Goal: Use online tool/utility: Utilize a website feature to perform a specific function

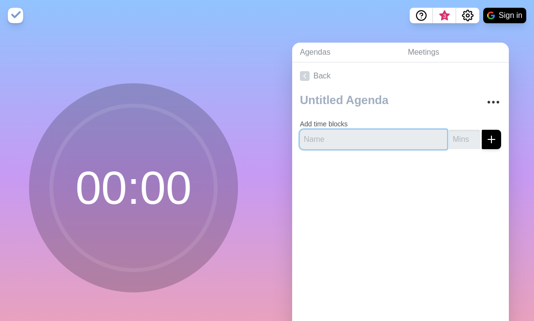
click at [355, 139] on input "text" at bounding box center [373, 139] width 147 height 19
paste input "Gathering buffer"
type input "Gathering buffer"
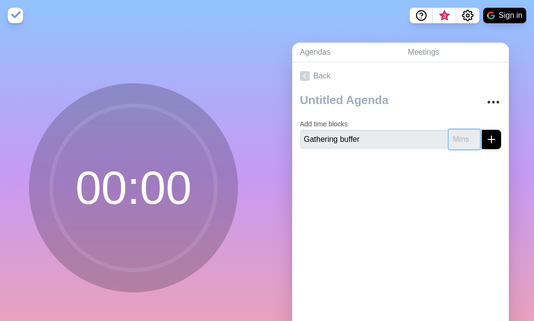
click at [453, 142] on input "number" at bounding box center [464, 139] width 31 height 19
click at [463, 137] on input "1" at bounding box center [464, 139] width 31 height 19
click at [463, 137] on input "2" at bounding box center [464, 139] width 31 height 19
click at [463, 137] on input "3" at bounding box center [464, 139] width 31 height 19
click at [463, 137] on input "4" at bounding box center [464, 139] width 31 height 19
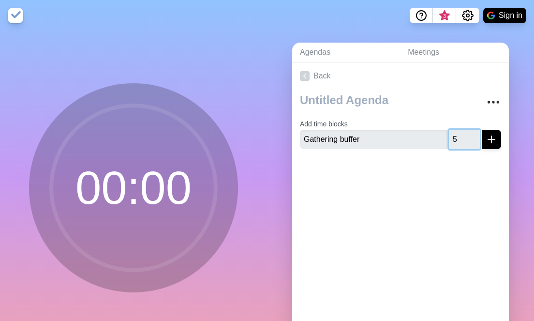
type input "5"
click at [463, 137] on input "5" at bounding box center [464, 139] width 31 height 19
click at [487, 137] on button "submit" at bounding box center [491, 139] width 19 height 19
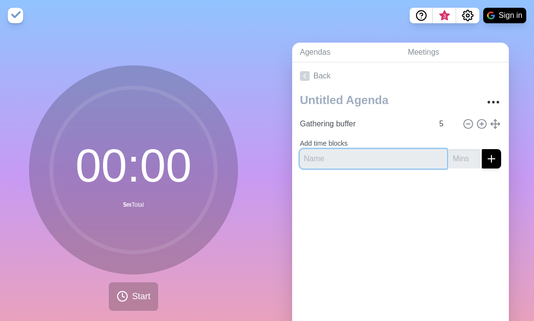
click at [349, 163] on input "text" at bounding box center [373, 158] width 147 height 19
paste input "Review Action Log"
type input "Review Action Log"
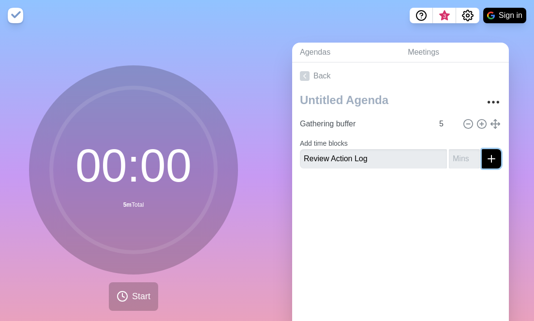
click at [485, 159] on icon "submit" at bounding box center [491, 159] width 12 height 12
click at [463, 155] on input "1" at bounding box center [464, 158] width 31 height 19
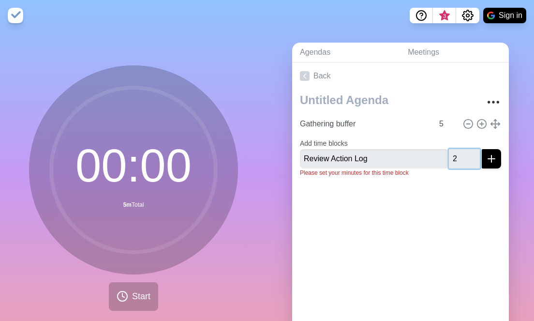
click at [463, 155] on input "2" at bounding box center [464, 158] width 31 height 19
click at [463, 155] on input "3" at bounding box center [464, 158] width 31 height 19
click at [463, 155] on input "4" at bounding box center [464, 158] width 31 height 19
type input "5"
click at [463, 155] on input "5" at bounding box center [464, 158] width 31 height 19
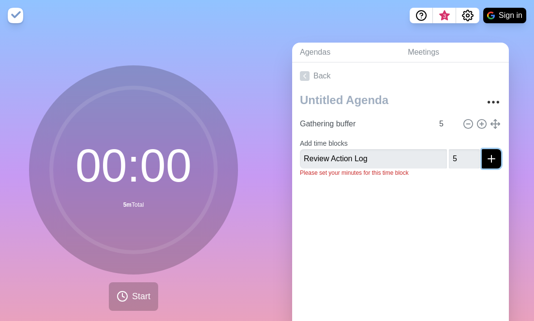
click at [485, 161] on icon "submit" at bounding box center [491, 159] width 12 height 12
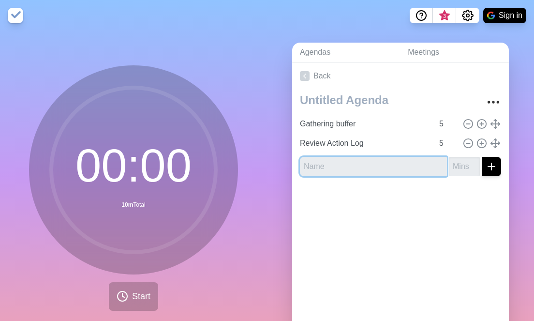
click at [345, 168] on input "text" at bounding box center [373, 166] width 147 height 19
paste input "Review MBx to DMSC"
type input "Review MBx to DMSC"
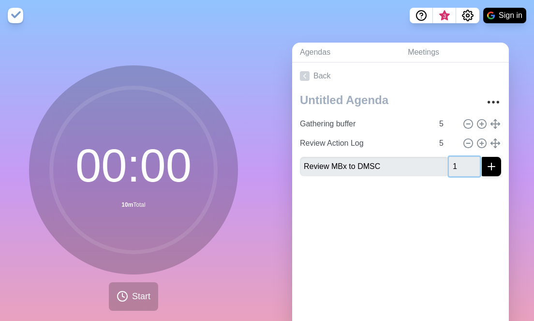
click at [463, 163] on input "1" at bounding box center [464, 166] width 31 height 19
click at [463, 163] on input "2" at bounding box center [464, 166] width 31 height 19
click at [463, 163] on input "3" at bounding box center [464, 166] width 31 height 19
click at [463, 163] on input "4" at bounding box center [464, 166] width 31 height 19
click at [463, 163] on input "5" at bounding box center [464, 166] width 31 height 19
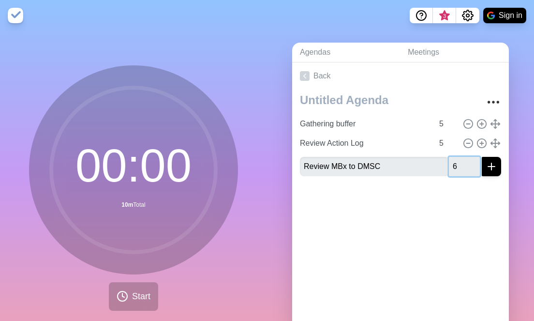
click at [463, 163] on input "6" at bounding box center [464, 166] width 31 height 19
click at [463, 163] on input "7" at bounding box center [464, 166] width 31 height 19
click at [463, 163] on input "8" at bounding box center [464, 166] width 31 height 19
click at [463, 163] on input "9" at bounding box center [464, 166] width 31 height 19
click at [463, 163] on input "10" at bounding box center [464, 166] width 31 height 19
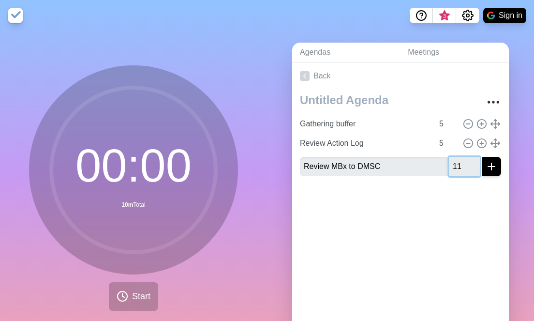
click at [463, 163] on input "11" at bounding box center [464, 166] width 31 height 19
click at [463, 163] on input "12" at bounding box center [464, 166] width 31 height 19
click at [463, 163] on input "13" at bounding box center [464, 166] width 31 height 19
click at [463, 163] on input "14" at bounding box center [464, 166] width 31 height 19
click at [463, 163] on input "15" at bounding box center [464, 166] width 31 height 19
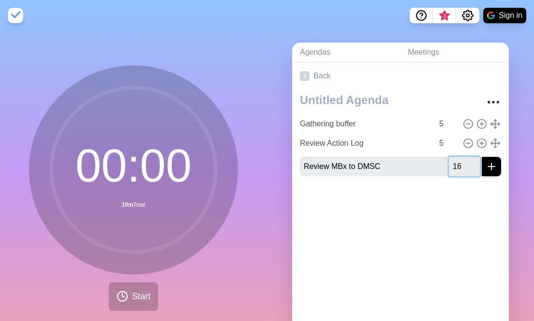
click at [463, 163] on input "16" at bounding box center [464, 166] width 31 height 19
type input "15"
click at [463, 168] on input "15" at bounding box center [464, 166] width 31 height 19
click at [485, 167] on icon "submit" at bounding box center [491, 167] width 12 height 12
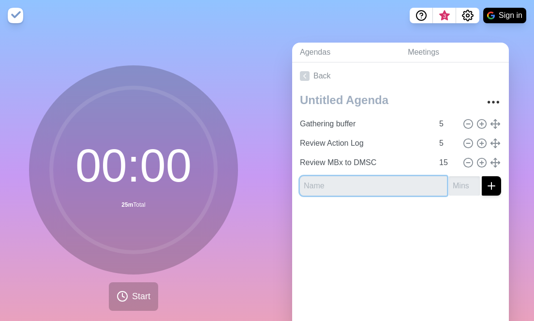
click at [326, 189] on input "text" at bounding box center [373, 185] width 147 height 19
paste input "Review MBx"
type input "Review MBx RM"
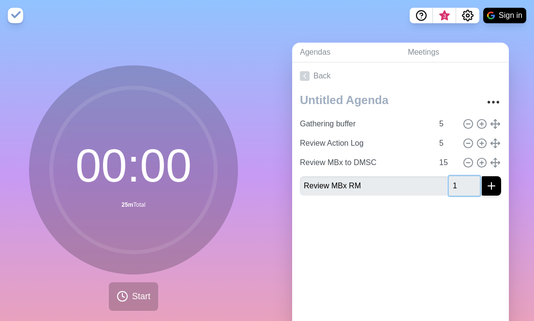
click at [464, 180] on input "1" at bounding box center [464, 185] width 31 height 19
click at [464, 180] on input "2" at bounding box center [464, 185] width 31 height 19
click at [464, 180] on input "3" at bounding box center [464, 185] width 31 height 19
click at [464, 180] on input "4" at bounding box center [464, 185] width 31 height 19
click at [464, 180] on input "5" at bounding box center [464, 185] width 31 height 19
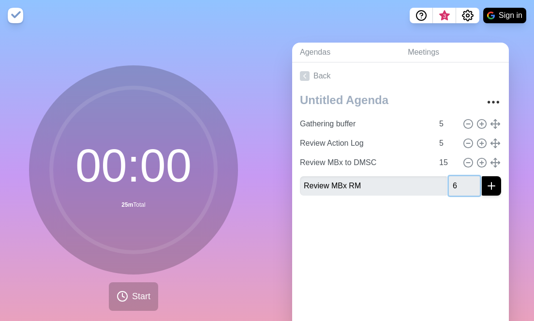
click at [464, 180] on input "6" at bounding box center [464, 185] width 31 height 19
click at [464, 180] on input "7" at bounding box center [464, 185] width 31 height 19
click at [464, 180] on input "8" at bounding box center [464, 185] width 31 height 19
click at [464, 180] on input "9" at bounding box center [464, 185] width 31 height 19
click at [464, 180] on input "10" at bounding box center [464, 185] width 31 height 19
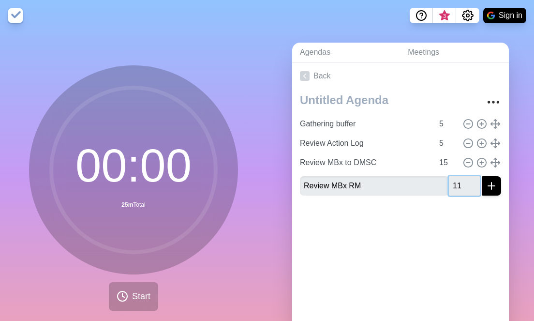
click at [464, 180] on input "11" at bounding box center [464, 185] width 31 height 19
click at [464, 180] on input "12" at bounding box center [464, 185] width 31 height 19
click at [464, 180] on input "13" at bounding box center [464, 185] width 31 height 19
click at [464, 180] on input "14" at bounding box center [464, 185] width 31 height 19
type input "15"
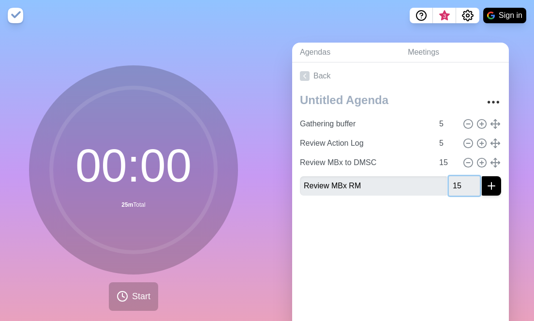
click at [464, 180] on input "15" at bounding box center [464, 185] width 31 height 19
click at [485, 186] on icon "submit" at bounding box center [491, 186] width 12 height 12
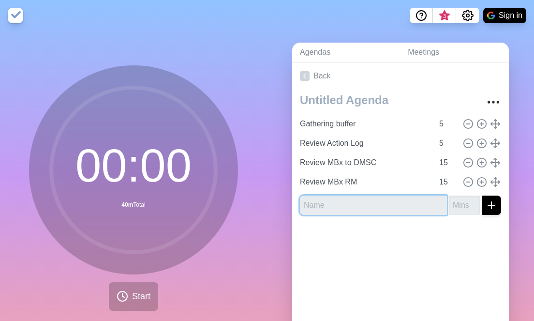
paste input "Review Redmine UG to"
type input "Review Redmine UG to XXX"
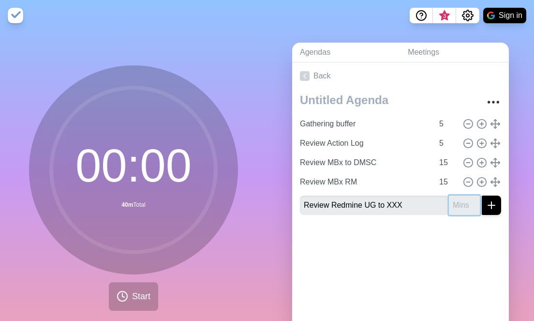
click at [456, 207] on input "number" at bounding box center [464, 204] width 31 height 19
click at [465, 202] on input "1" at bounding box center [464, 204] width 31 height 19
click at [465, 202] on input "2" at bounding box center [464, 204] width 31 height 19
click at [465, 202] on input "3" at bounding box center [464, 204] width 31 height 19
click at [465, 202] on input "4" at bounding box center [464, 204] width 31 height 19
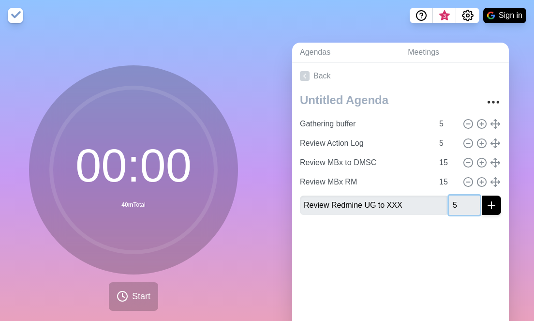
click at [465, 202] on input "5" at bounding box center [464, 204] width 31 height 19
click at [465, 202] on input "6" at bounding box center [464, 204] width 31 height 19
click at [465, 202] on input "7" at bounding box center [464, 204] width 31 height 19
click at [465, 202] on input "8" at bounding box center [464, 204] width 31 height 19
click at [465, 202] on input "9" at bounding box center [464, 204] width 31 height 19
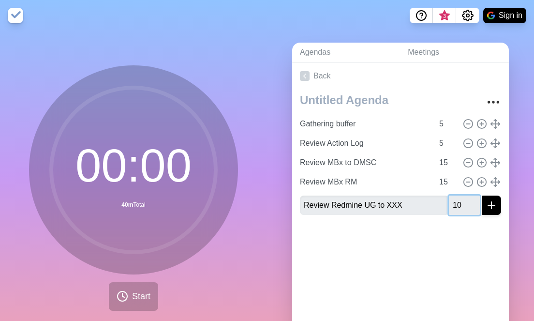
click at [465, 202] on input "10" at bounding box center [464, 204] width 31 height 19
click at [465, 202] on input "11" at bounding box center [464, 204] width 31 height 19
click at [465, 202] on input "12" at bounding box center [464, 204] width 31 height 19
click at [465, 202] on input "13" at bounding box center [464, 204] width 31 height 19
click at [465, 202] on input "14" at bounding box center [464, 204] width 31 height 19
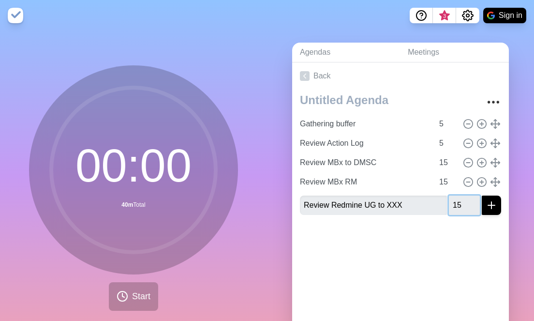
type input "15"
click at [465, 202] on input "15" at bounding box center [464, 204] width 31 height 19
drag, startPoint x: 491, startPoint y: 236, endPoint x: 477, endPoint y: 215, distance: 25.6
click at [491, 236] on div at bounding box center [400, 241] width 217 height 39
click at [488, 205] on line "submit" at bounding box center [491, 205] width 7 height 0
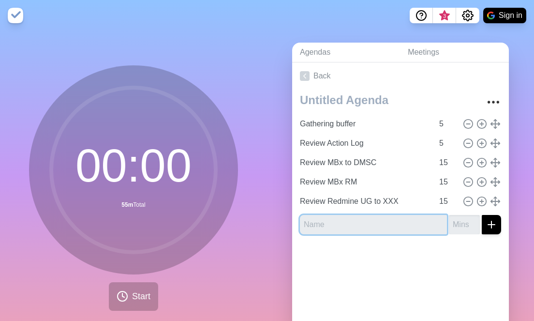
paste input "Closing & Plan for Next Meeting"
drag, startPoint x: 360, startPoint y: 224, endPoint x: 325, endPoint y: 225, distance: 35.3
click at [325, 225] on input "Closing & Plan for Next Meeting" at bounding box center [373, 224] width 147 height 19
type input "Closing/Next Meeting"
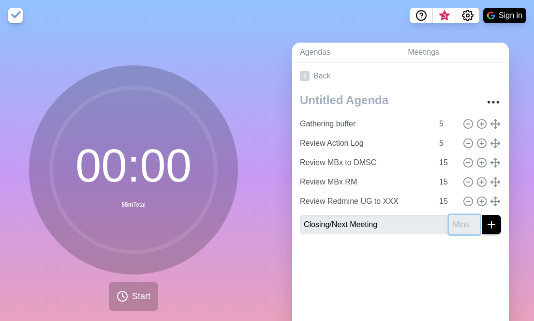
click at [454, 226] on input "number" at bounding box center [464, 224] width 31 height 19
click at [460, 221] on input "1" at bounding box center [464, 224] width 31 height 19
click at [460, 221] on input "2" at bounding box center [464, 224] width 31 height 19
click at [460, 221] on input "3" at bounding box center [464, 224] width 31 height 19
click at [460, 221] on input "4" at bounding box center [464, 224] width 31 height 19
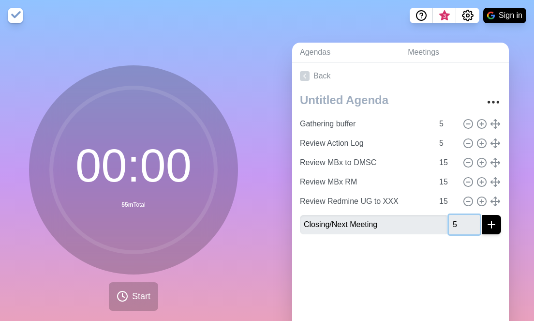
type input "5"
click at [460, 221] on input "5" at bounding box center [464, 224] width 31 height 19
click at [463, 250] on div at bounding box center [400, 261] width 217 height 39
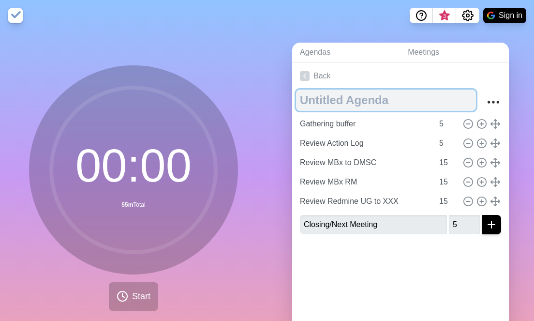
click at [328, 98] on textarea at bounding box center [386, 99] width 180 height 21
type textarea "INT-IF Meeting"
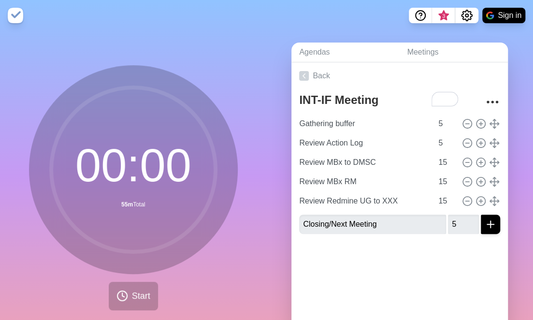
click at [481, 253] on div at bounding box center [400, 261] width 217 height 39
click at [485, 220] on icon "submit" at bounding box center [491, 225] width 12 height 12
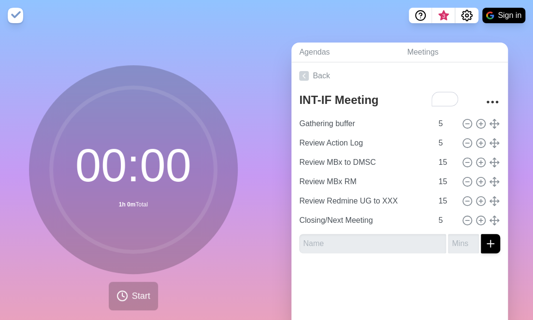
click at [397, 279] on div at bounding box center [400, 280] width 217 height 39
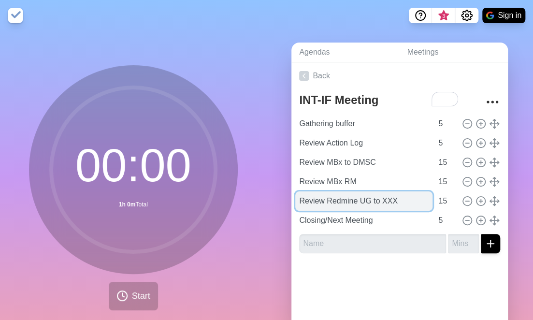
click at [383, 200] on input "Review Redmine UG to XXX" at bounding box center [363, 200] width 137 height 19
drag, startPoint x: 389, startPoint y: 200, endPoint x: 380, endPoint y: 200, distance: 9.2
click at [380, 200] on input "Review Redmine UG to XXX" at bounding box center [363, 200] width 137 height 19
type input "Review Redmine UG to XYZ"
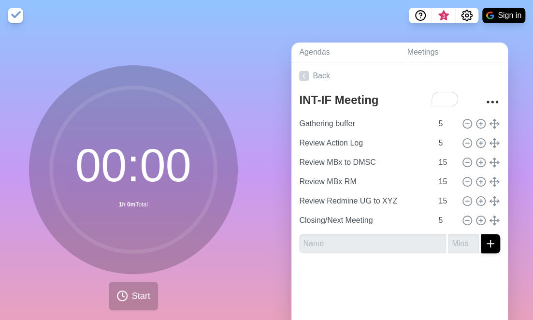
click at [389, 279] on div at bounding box center [400, 280] width 217 height 39
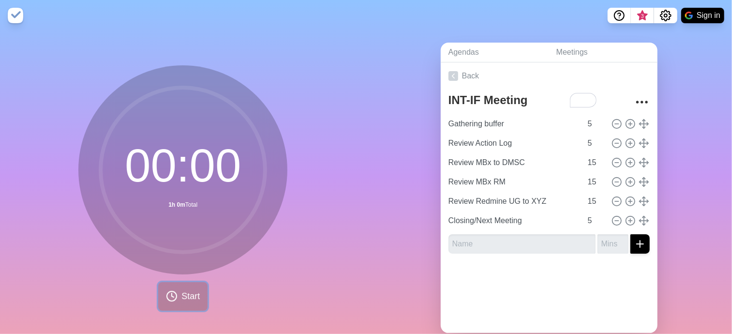
click at [181, 290] on span "Start" at bounding box center [190, 296] width 18 height 13
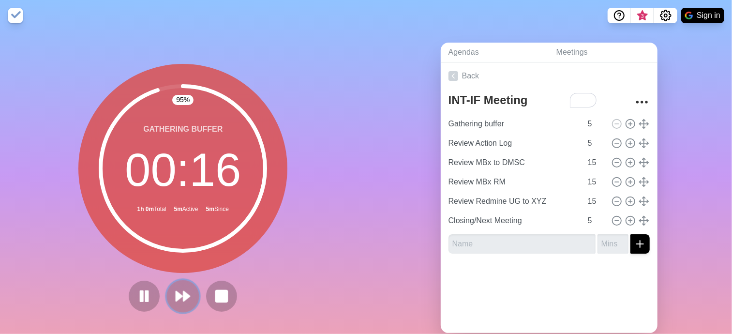
click at [176, 301] on icon at bounding box center [183, 296] width 16 height 16
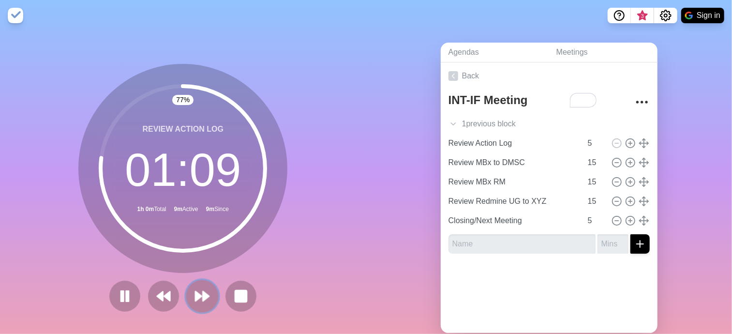
click at [203, 295] on polygon at bounding box center [206, 296] width 6 height 10
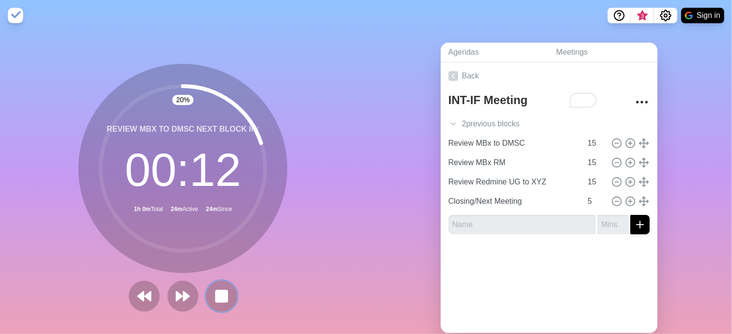
click at [219, 297] on rect at bounding box center [222, 296] width 12 height 12
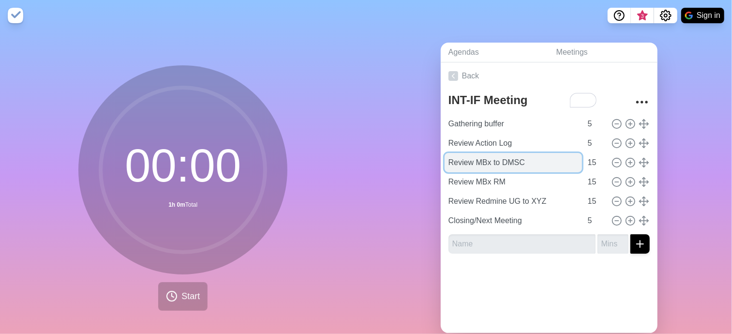
click at [509, 167] on input "Review MBx to DMSC" at bounding box center [512, 162] width 137 height 19
click at [495, 166] on input "Review MBx to DMSC" at bounding box center [512, 162] width 137 height 19
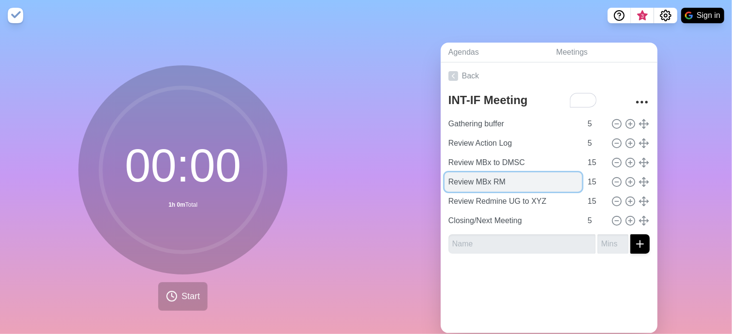
click at [490, 185] on input "Review MBx RM" at bounding box center [512, 181] width 137 height 19
click at [481, 185] on input "Review MBx RM" at bounding box center [512, 181] width 137 height 19
click at [517, 181] on input "Review MBx RM" at bounding box center [512, 181] width 137 height 19
click at [510, 181] on input "Review MBx RM" at bounding box center [512, 181] width 137 height 19
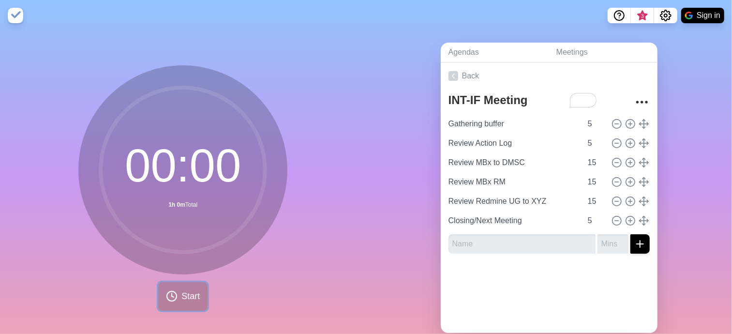
click at [181, 292] on span "Start" at bounding box center [190, 296] width 18 height 13
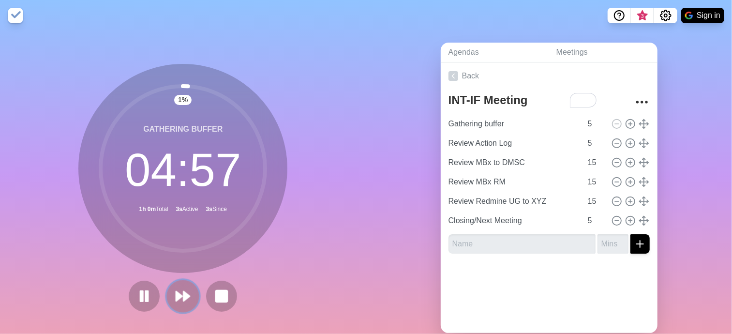
click at [179, 291] on icon at bounding box center [183, 296] width 16 height 16
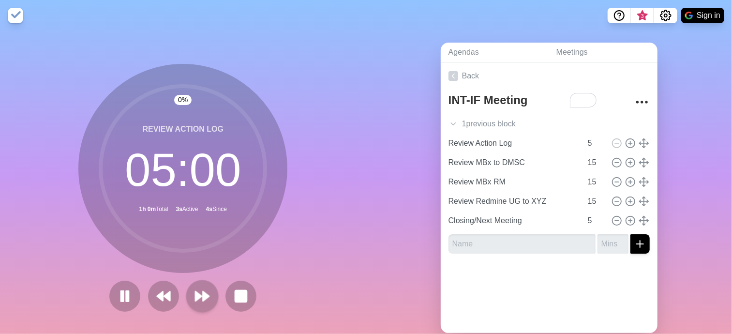
click at [178, 291] on div at bounding box center [182, 295] width 155 height 31
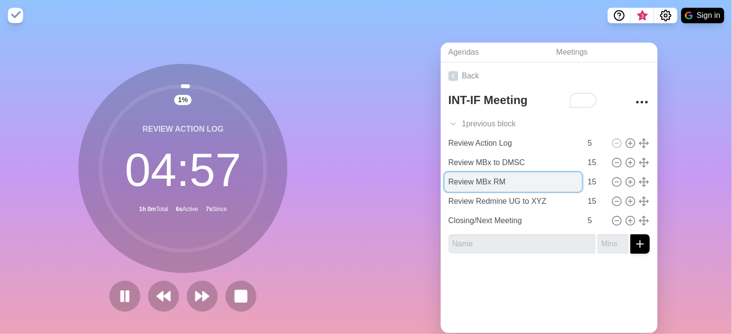
click at [507, 187] on input "Review MBx RM" at bounding box center [512, 181] width 137 height 19
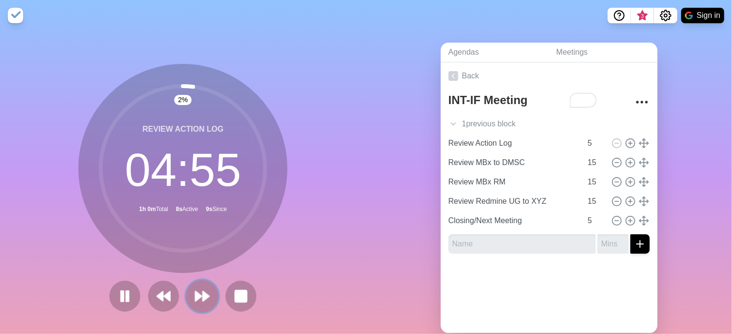
click at [194, 291] on icon at bounding box center [202, 296] width 16 height 16
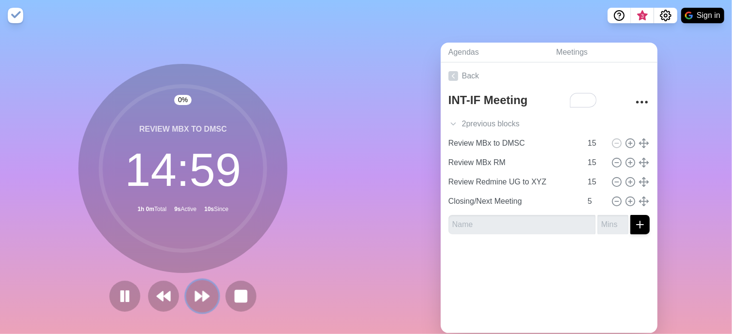
click at [194, 291] on icon at bounding box center [202, 296] width 16 height 16
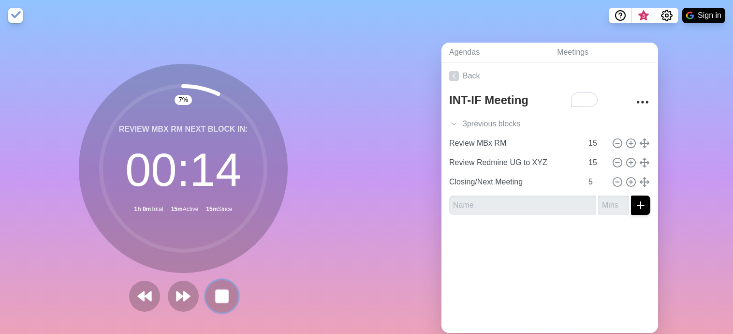
click at [218, 295] on rect at bounding box center [222, 296] width 12 height 12
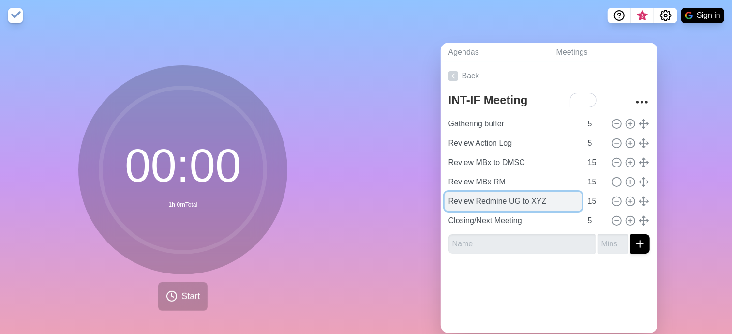
click at [510, 204] on input "Review Redmine UG to XYZ" at bounding box center [512, 200] width 137 height 19
